Goal: Information Seeking & Learning: Learn about a topic

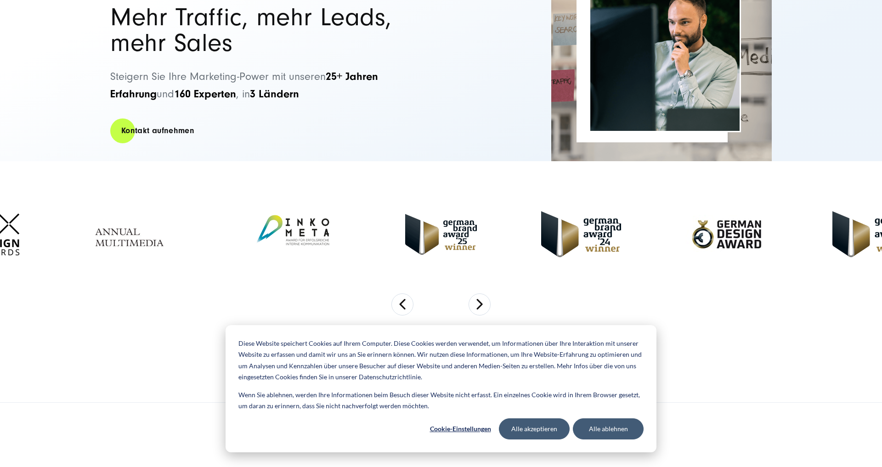
scroll to position [152, 0]
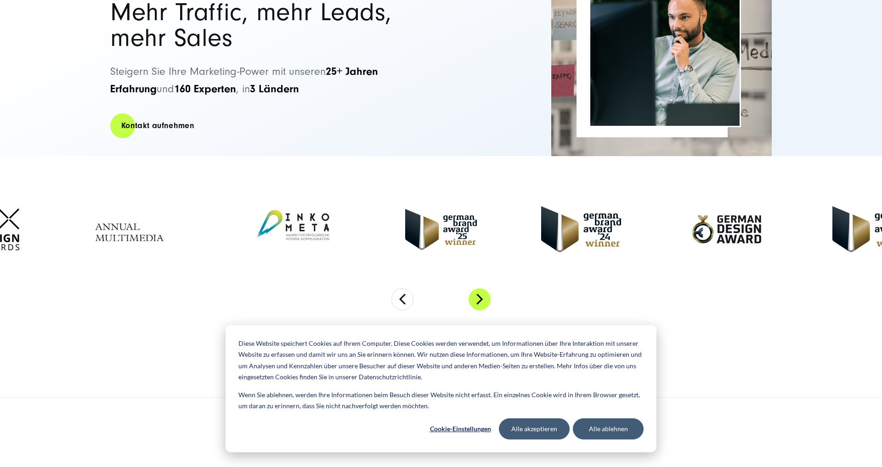
click at [480, 291] on button "Next" at bounding box center [479, 299] width 22 height 22
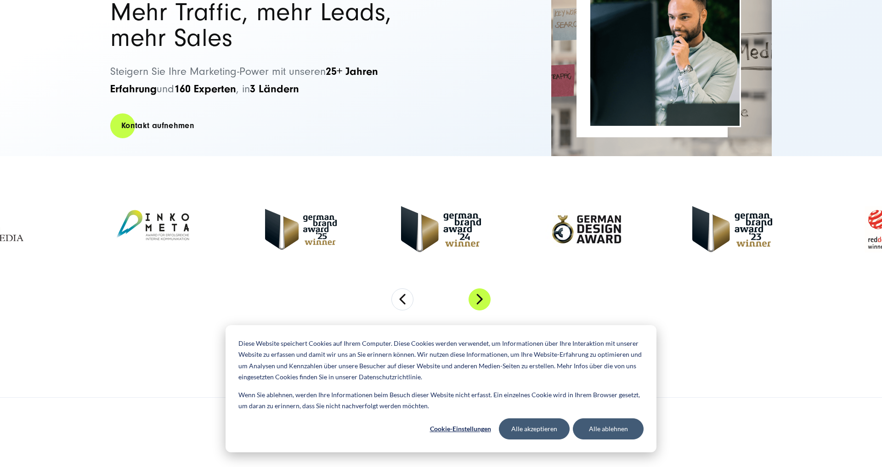
click at [480, 291] on button "Next" at bounding box center [479, 299] width 22 height 22
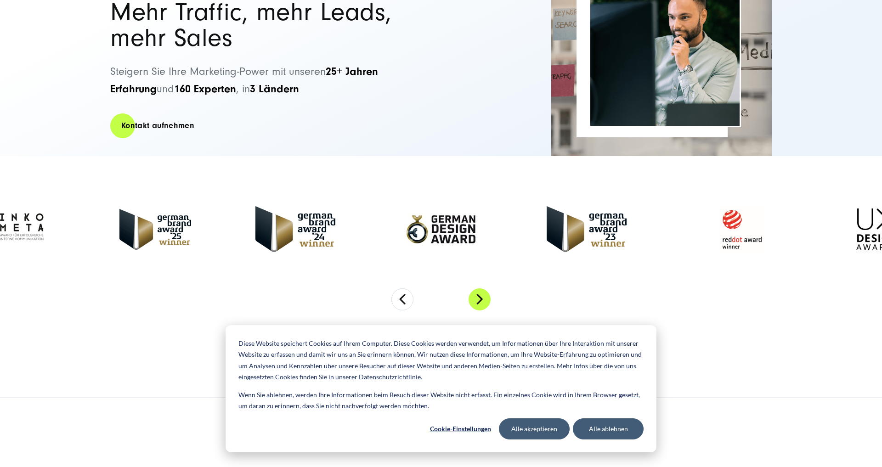
click at [480, 291] on button "Next" at bounding box center [479, 299] width 22 height 22
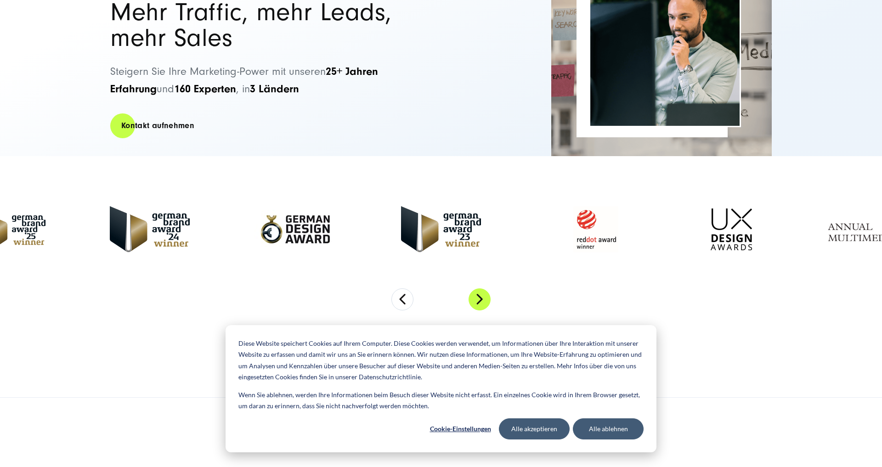
click at [480, 291] on button "Next" at bounding box center [479, 299] width 22 height 22
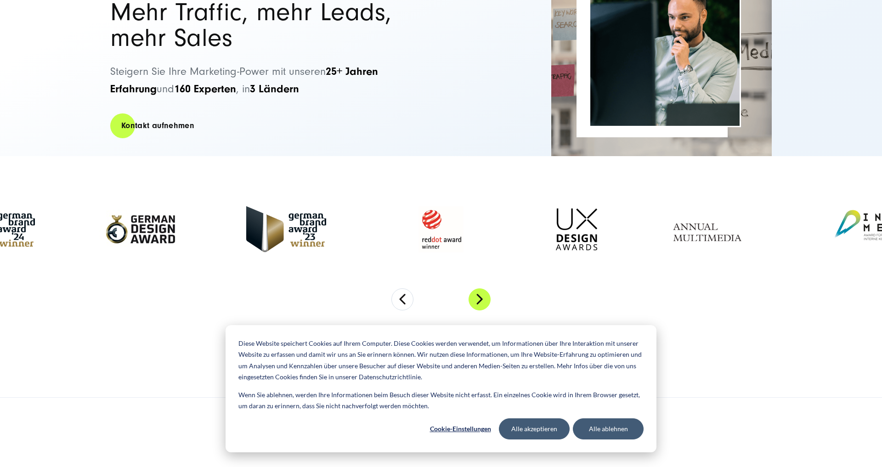
click at [480, 291] on button "Next" at bounding box center [479, 299] width 22 height 22
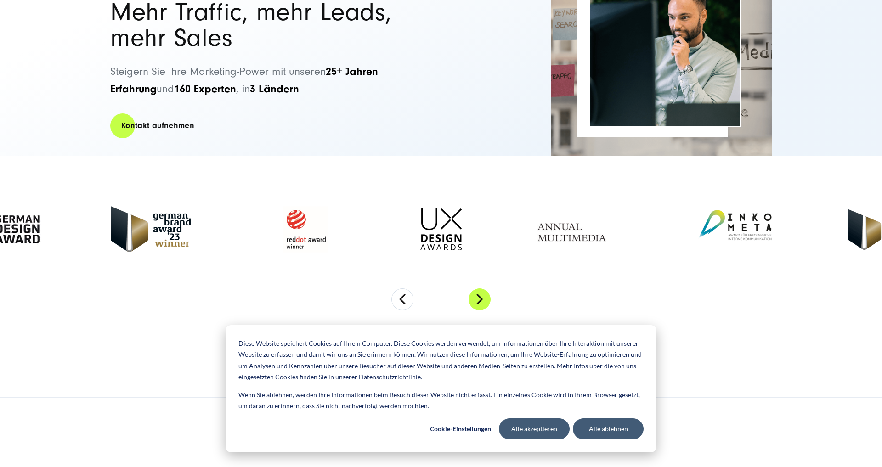
click at [480, 291] on button "Next" at bounding box center [479, 299] width 22 height 22
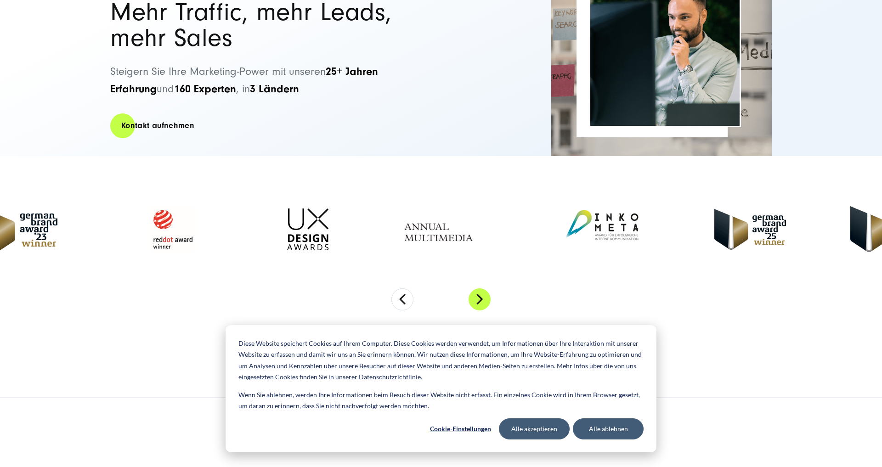
click at [480, 291] on button "Next" at bounding box center [479, 299] width 22 height 22
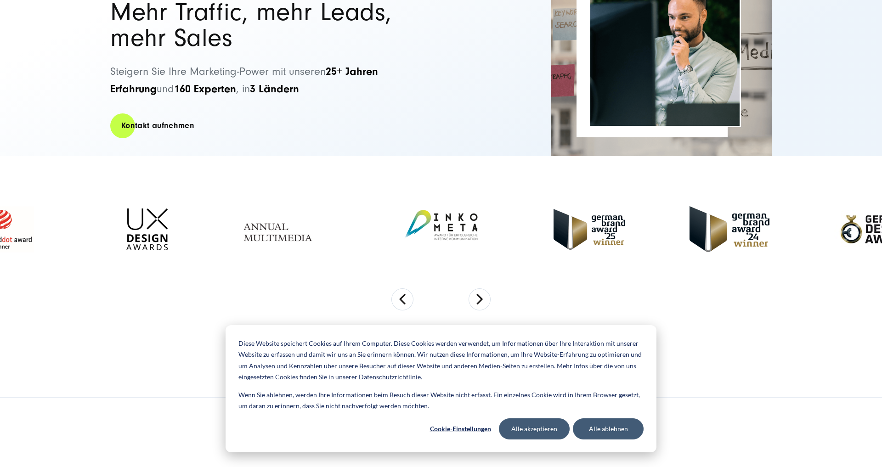
click at [529, 431] on button "Alle akzeptieren" at bounding box center [534, 428] width 71 height 21
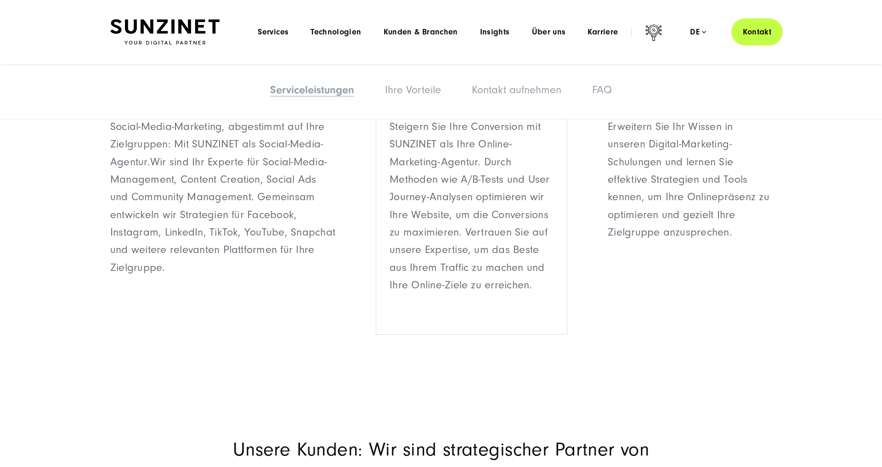
scroll to position [1416, 0]
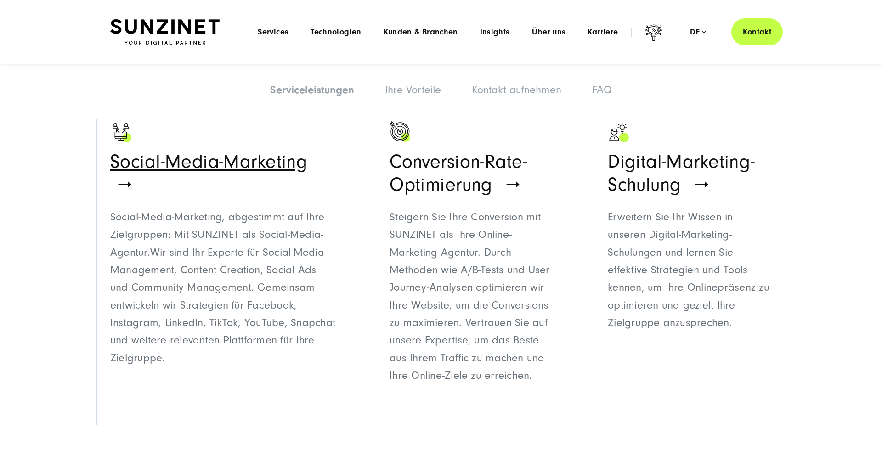
click at [295, 163] on span "Social-Media-Marketing" at bounding box center [208, 162] width 197 height 22
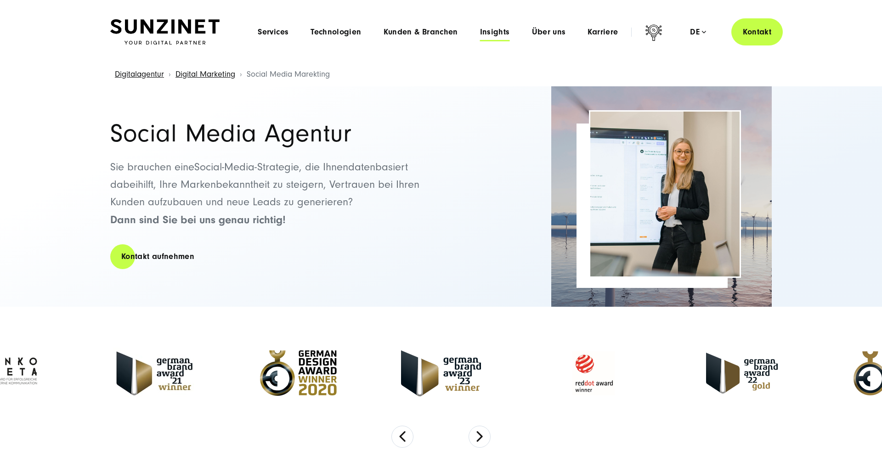
click at [503, 30] on span "Insights" at bounding box center [495, 32] width 30 height 9
click at [536, 29] on span "Über uns" at bounding box center [549, 32] width 34 height 9
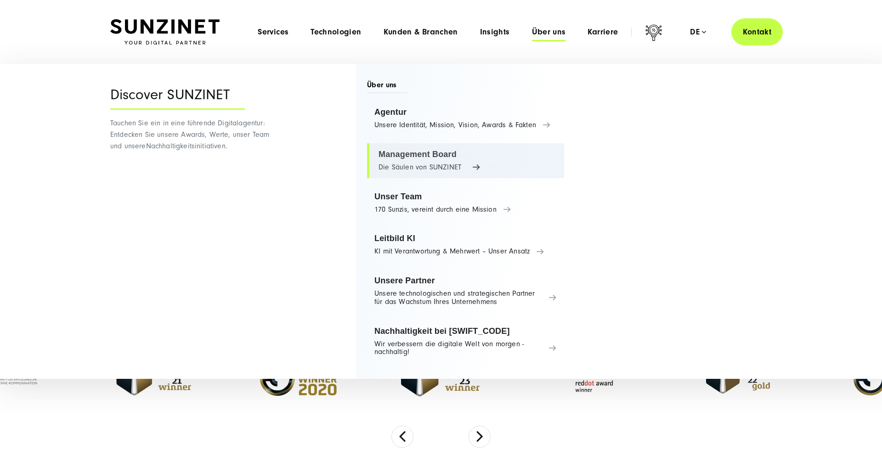
click at [457, 161] on link "Management Board Die Säulen von SUNZINET" at bounding box center [465, 160] width 197 height 35
